Goal: Task Accomplishment & Management: Use online tool/utility

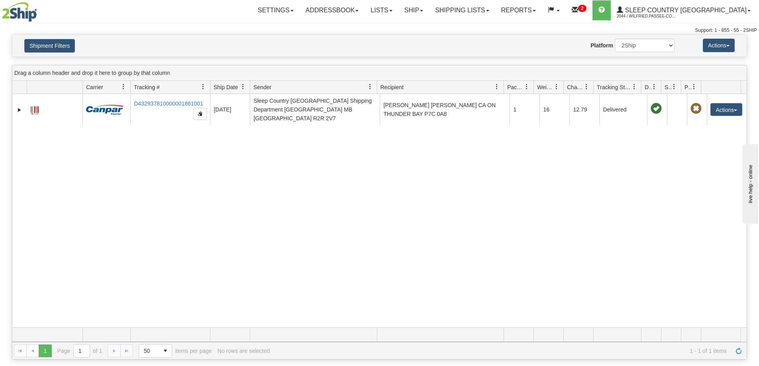
drag, startPoint x: 0, startPoint y: 0, endPoint x: 284, endPoint y: 180, distance: 336.0
click at [282, 180] on div "31464359 2044 D432937810000001861001 [DATE] [DATE] 11:10:22 AM Sleep Country [G…" at bounding box center [379, 210] width 734 height 233
click at [493, 11] on link "Shipping lists" at bounding box center [462, 10] width 66 height 20
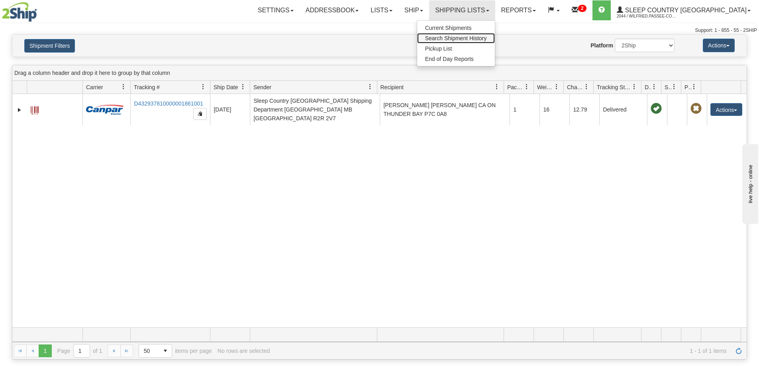
click at [487, 37] on span "Search Shipment History" at bounding box center [456, 38] width 62 height 6
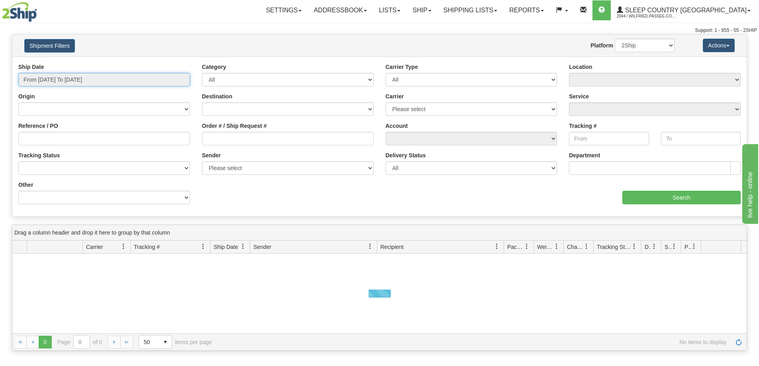
click at [65, 80] on input "From 08/28/2025 To 08/29/2025" at bounding box center [104, 80] width 172 height 14
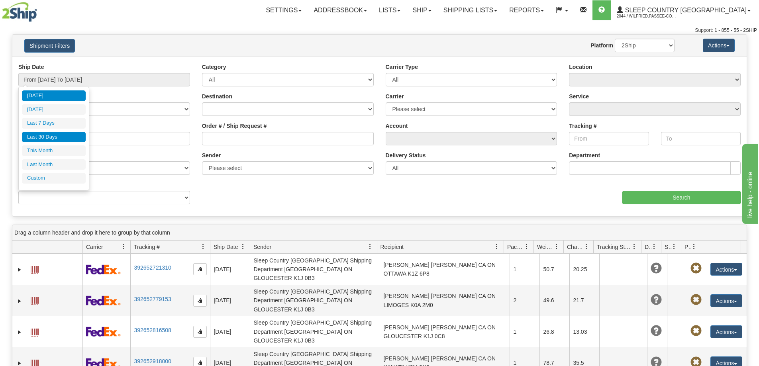
drag, startPoint x: 59, startPoint y: 139, endPoint x: 94, endPoint y: 138, distance: 35.1
click at [59, 139] on li "Last 30 Days" at bounding box center [54, 137] width 64 height 11
type input "From 07/31/2025 To 08/29/2025"
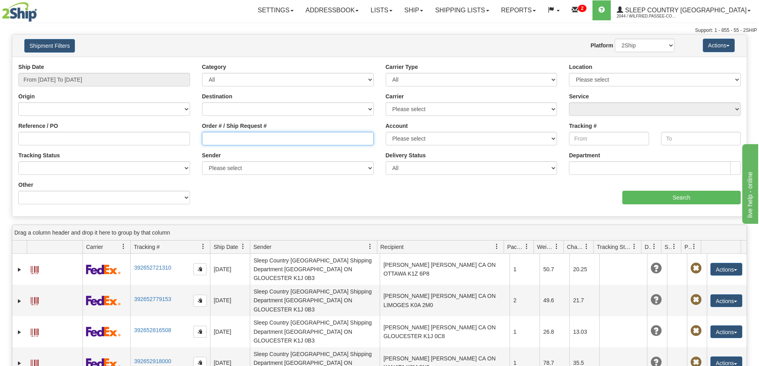
click at [261, 137] on input "Order # / Ship Request #" at bounding box center [288, 139] width 172 height 14
paste input "9002I024579"
type input "9002I024579"
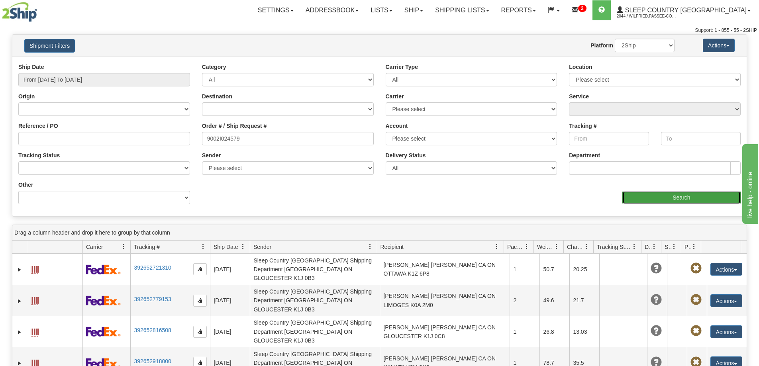
click at [641, 200] on input "Search" at bounding box center [681, 198] width 118 height 14
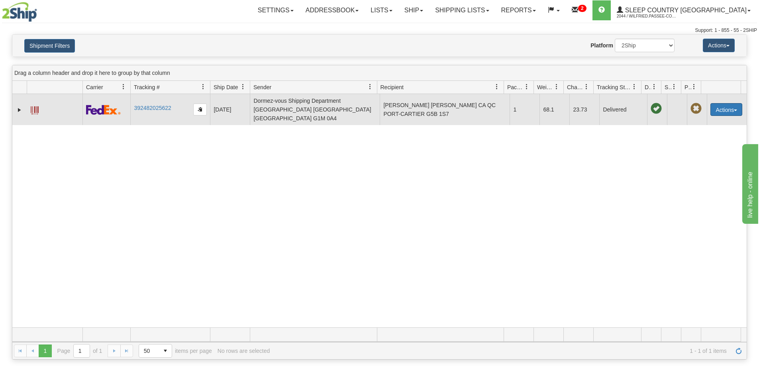
click at [734, 104] on button "Actions" at bounding box center [726, 109] width 32 height 13
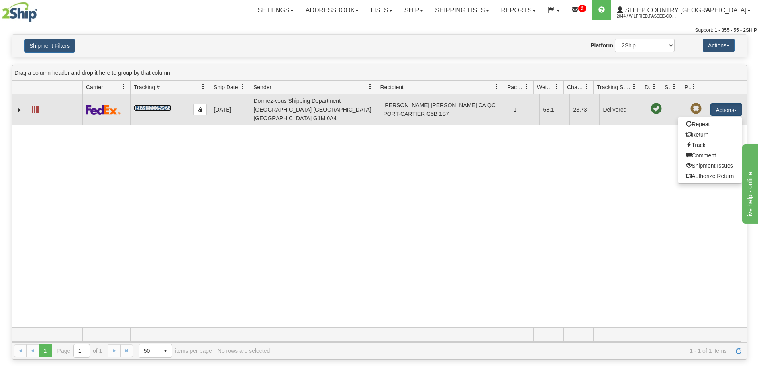
click at [37, 106] on span at bounding box center [35, 110] width 8 height 8
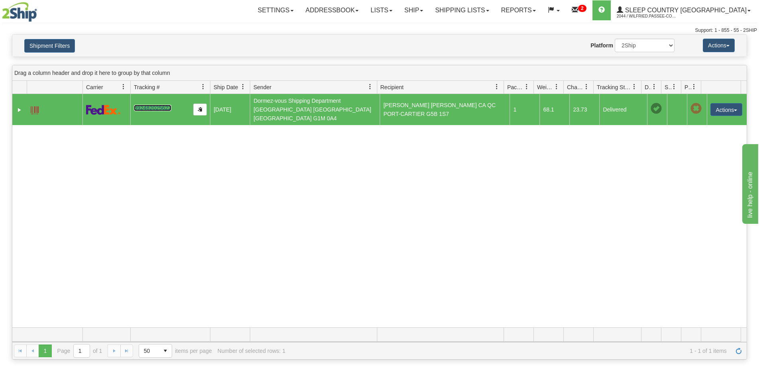
click at [165, 105] on link "392482025622" at bounding box center [152, 108] width 37 height 6
click at [734, 110] on span "button" at bounding box center [735, 111] width 3 height 2
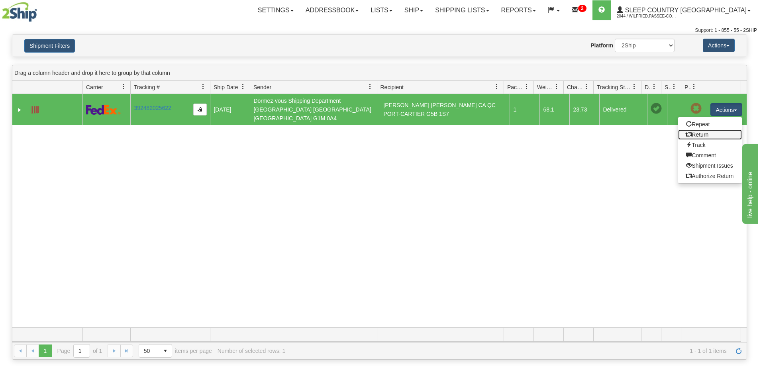
click at [711, 129] on link "Return" at bounding box center [710, 134] width 64 height 10
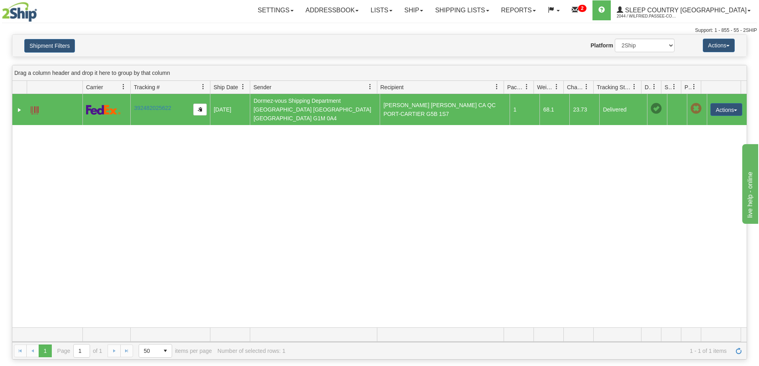
click at [406, 52] on div "Website Agent Nothing selected Client User Platform 2Ship Imported" at bounding box center [410, 46] width 542 height 14
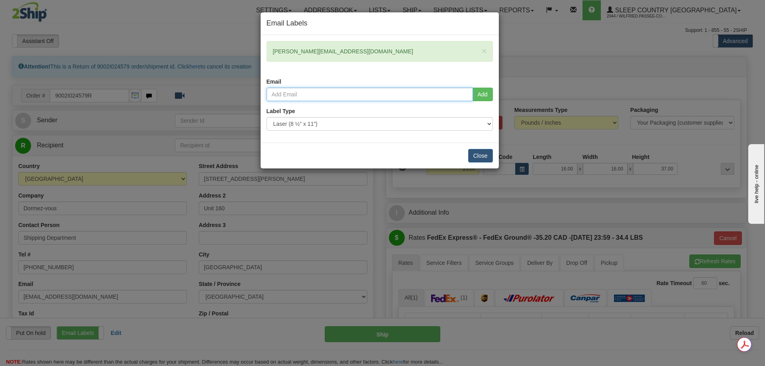
click at [329, 92] on input "email" at bounding box center [370, 95] width 206 height 14
click at [388, 94] on input "email" at bounding box center [370, 95] width 206 height 14
paste input "francis.mercier1@hotmail.fr"
type input "francis.mercier1@hotmail.fr"
click at [485, 95] on button "Add" at bounding box center [483, 95] width 20 height 14
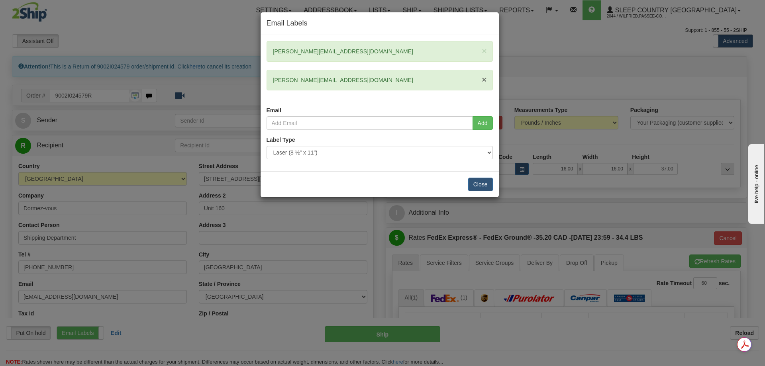
click at [486, 79] on span "×" at bounding box center [484, 79] width 5 height 9
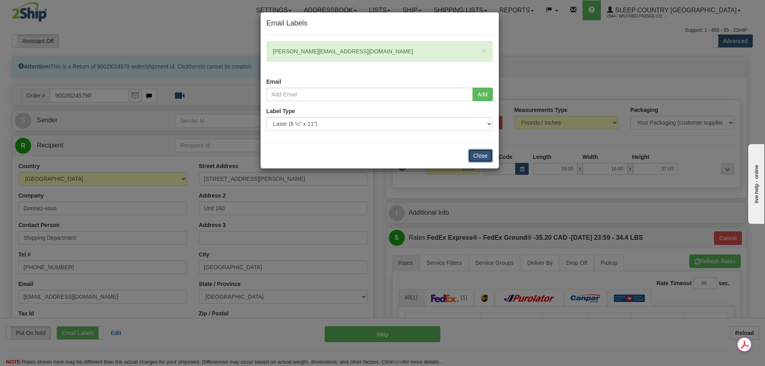
click at [481, 158] on button "Close" at bounding box center [480, 156] width 25 height 14
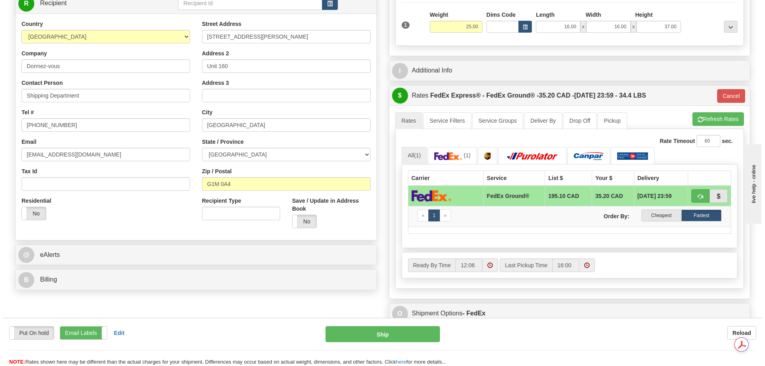
scroll to position [159, 0]
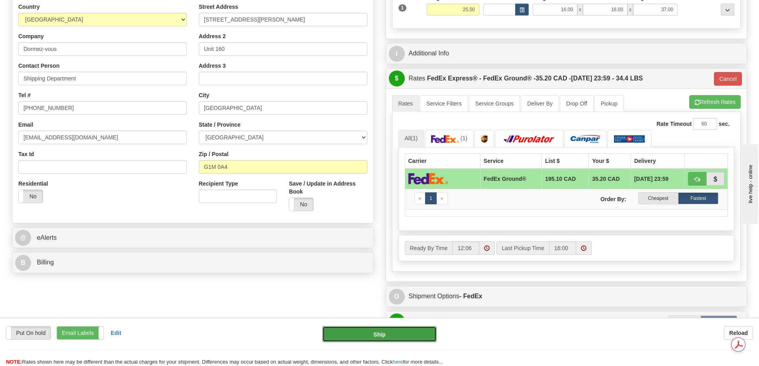
click at [398, 329] on button "Ship" at bounding box center [379, 334] width 114 height 16
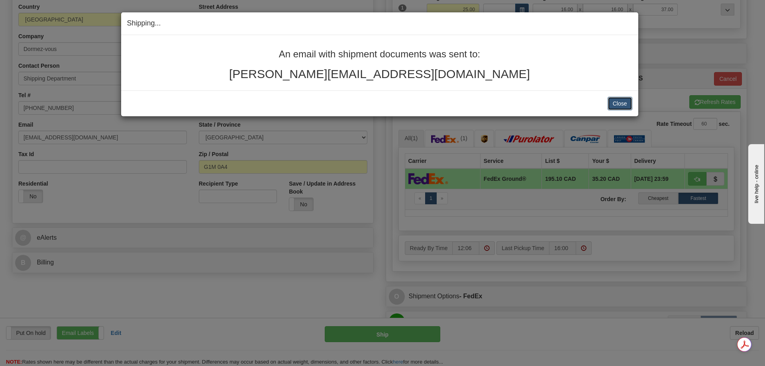
click at [624, 104] on button "Close" at bounding box center [620, 104] width 25 height 14
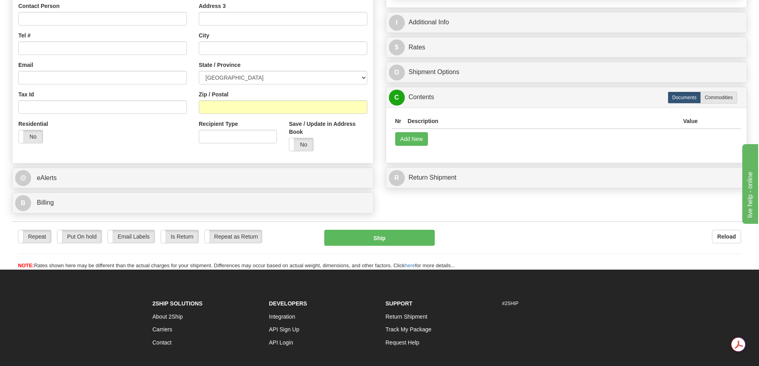
scroll to position [199, 0]
